Goal: Information Seeking & Learning: Learn about a topic

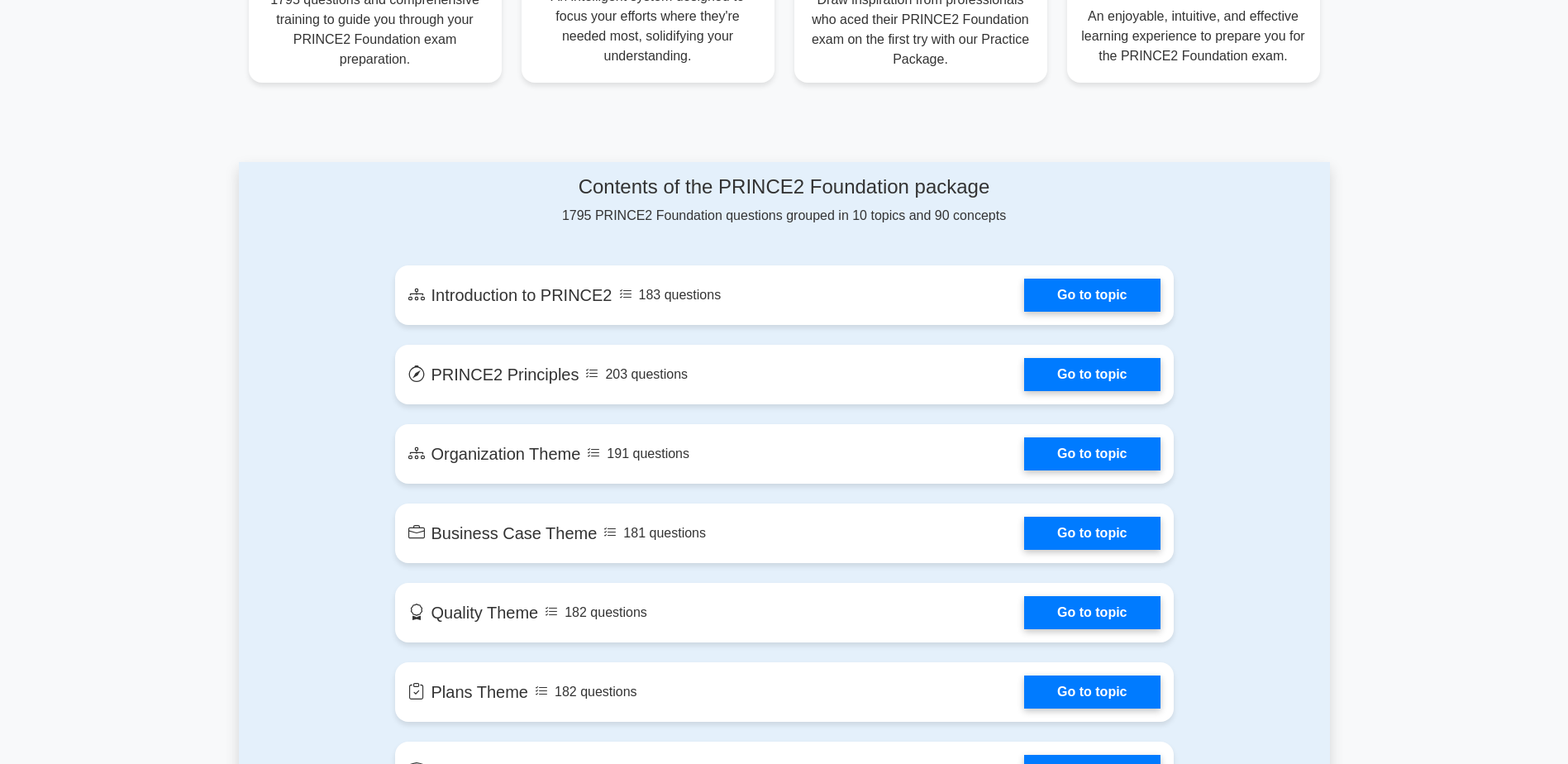
scroll to position [744, 0]
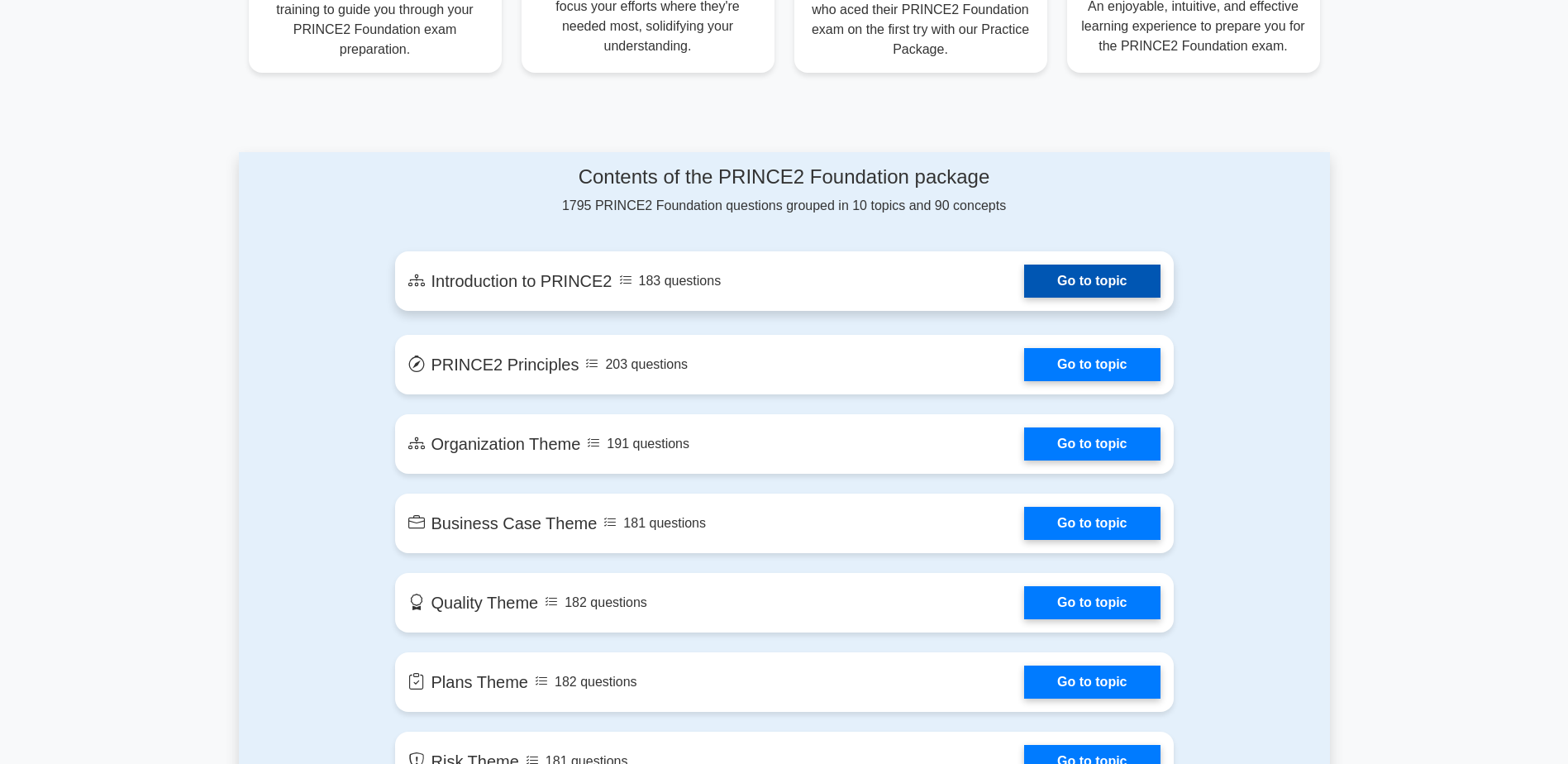
click at [1024, 281] on link "Go to topic" at bounding box center [1092, 281] width 136 height 33
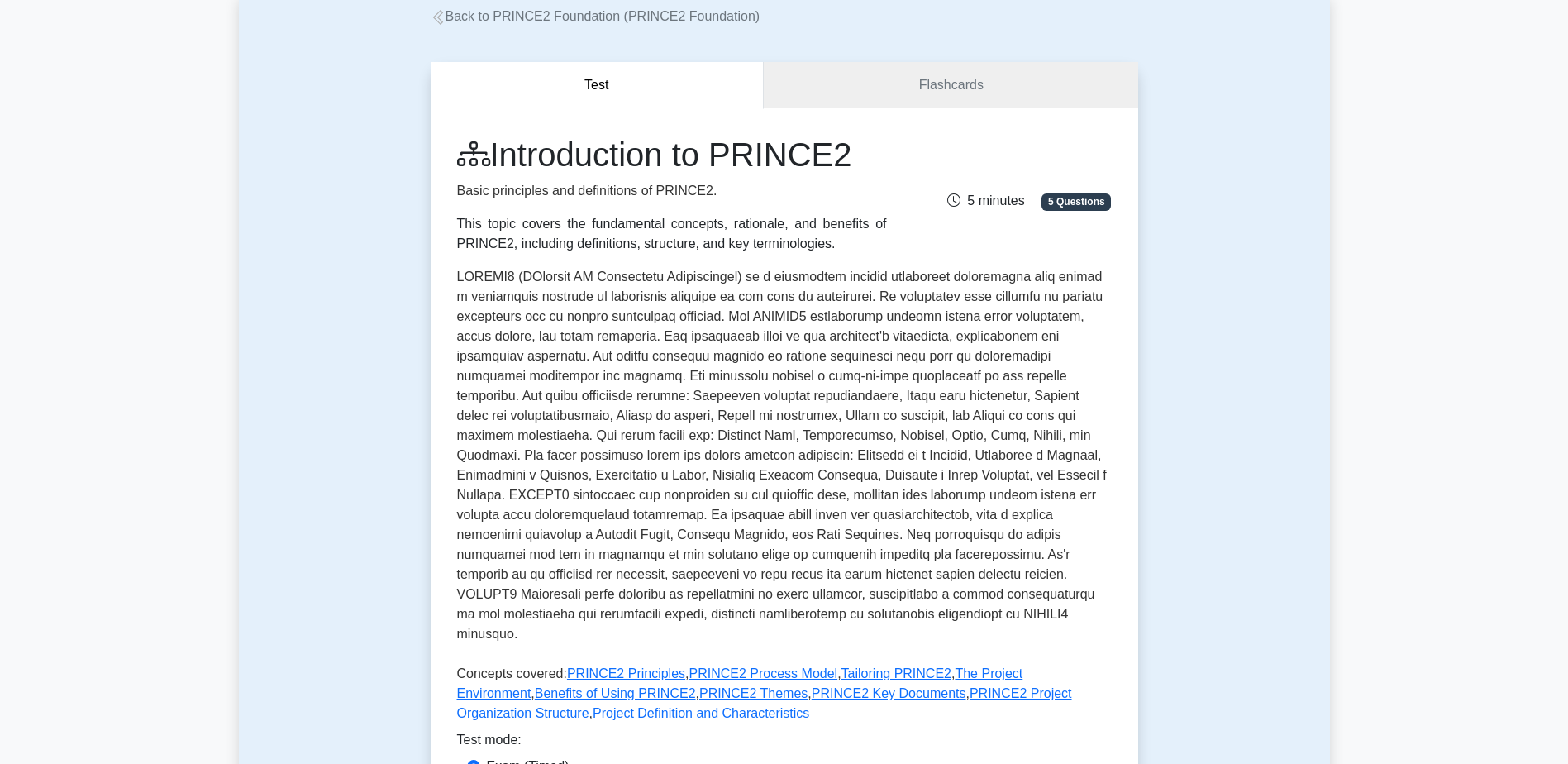
scroll to position [413, 0]
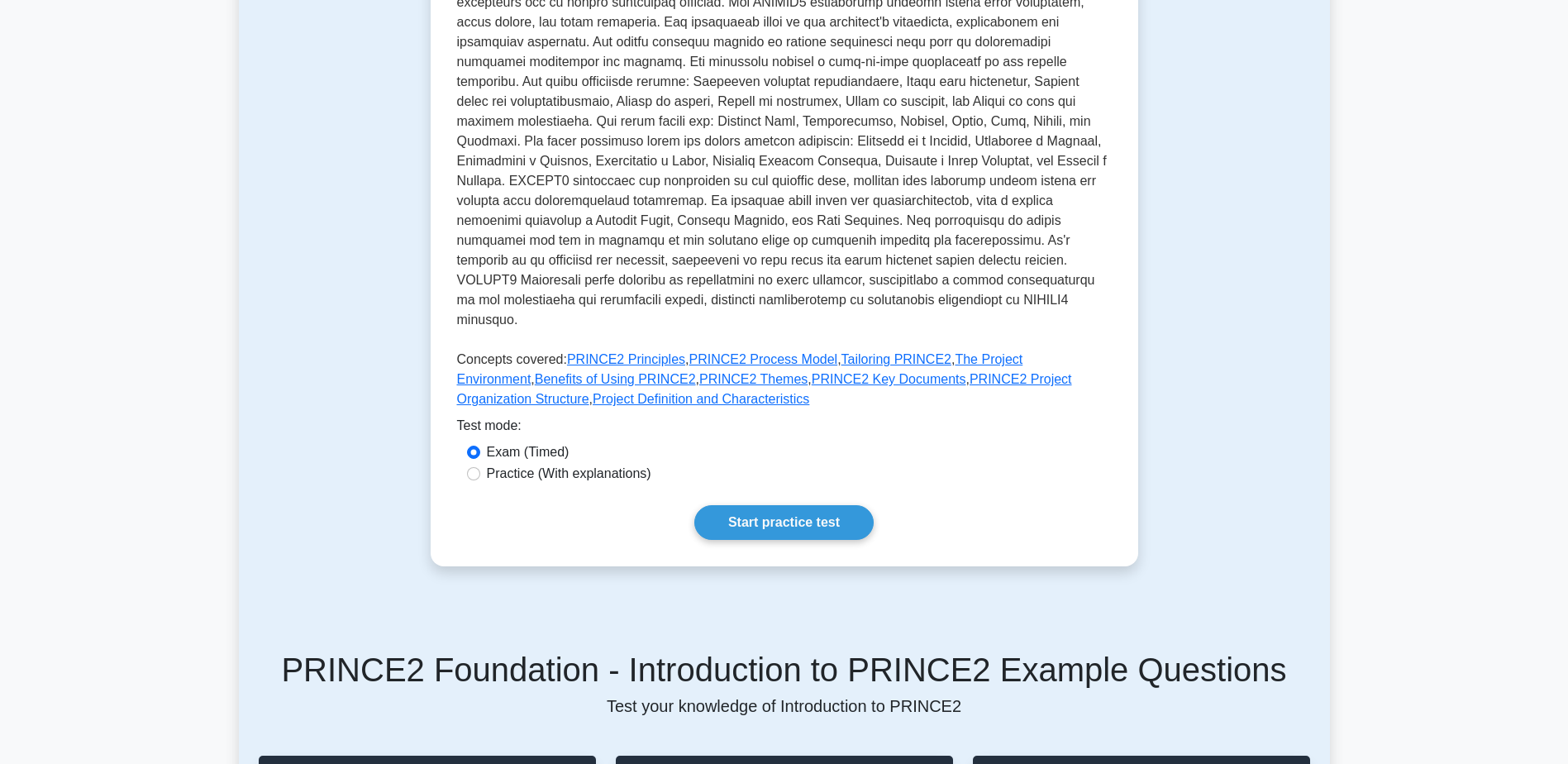
click at [520, 463] on label "Practice (With explanations)" at bounding box center [568, 473] width 165 height 20
click at [480, 467] on input "Practice (With explanations)" at bounding box center [473, 473] width 13 height 13
radio input "true"
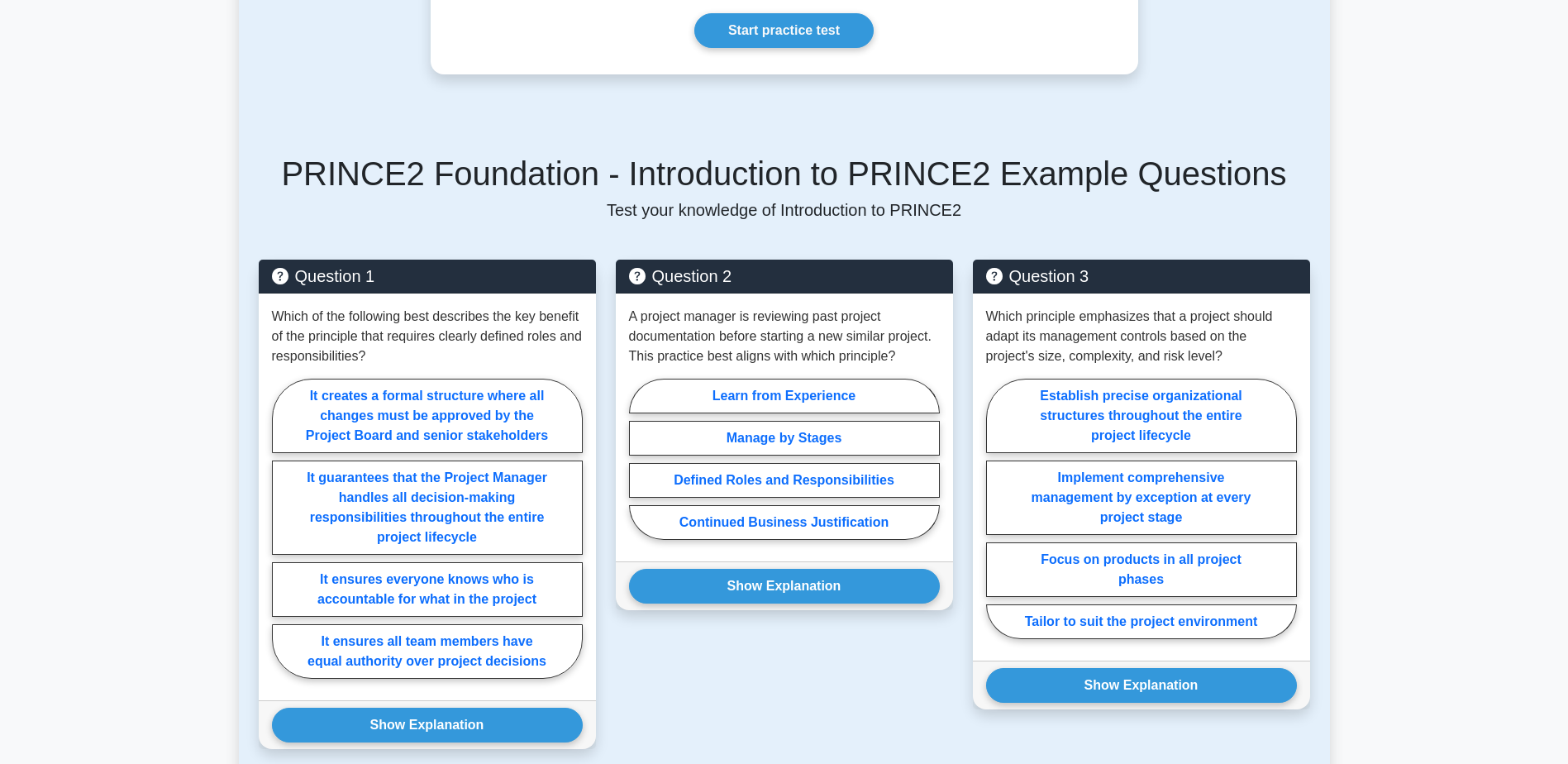
scroll to position [1405, 0]
